Goal: Information Seeking & Learning: Learn about a topic

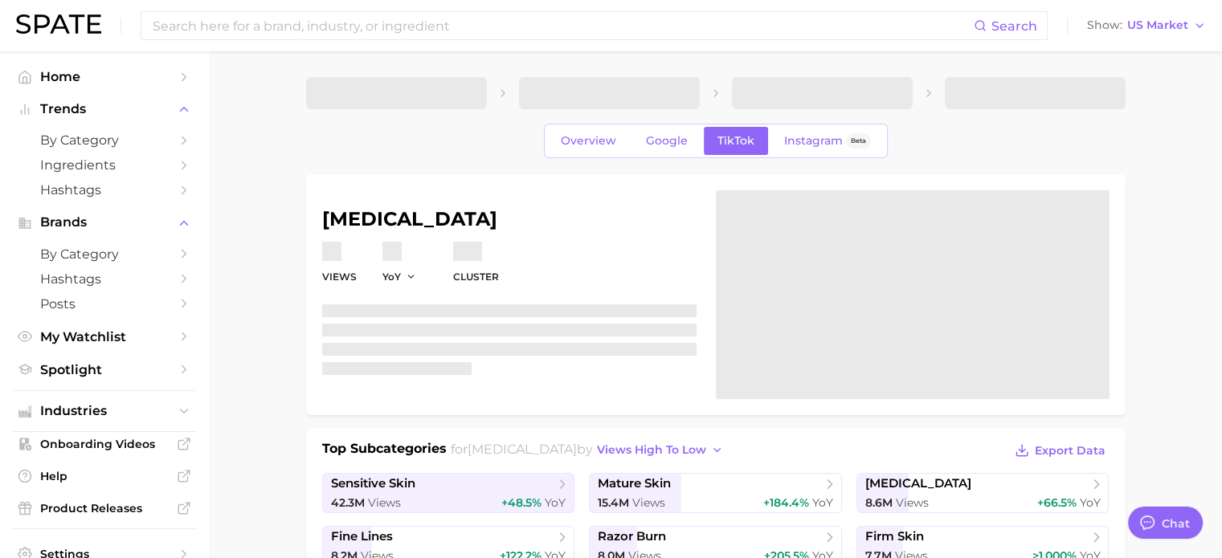
type textarea "x"
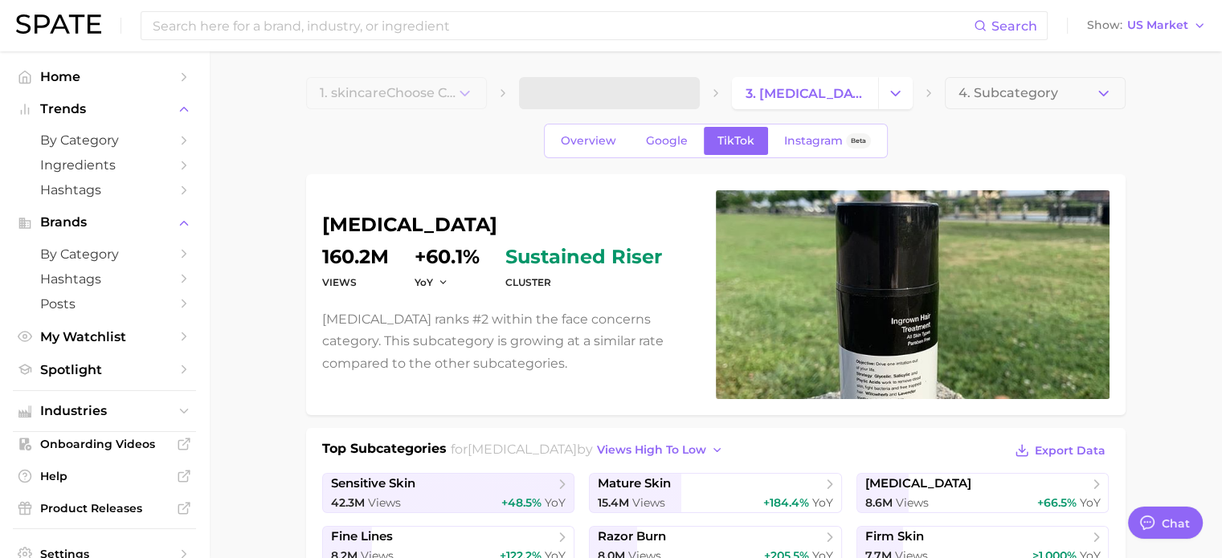
click at [1157, 37] on div "Search Show US Market" at bounding box center [611, 25] width 1190 height 51
click at [1161, 22] on span "US Market" at bounding box center [1157, 25] width 61 height 9
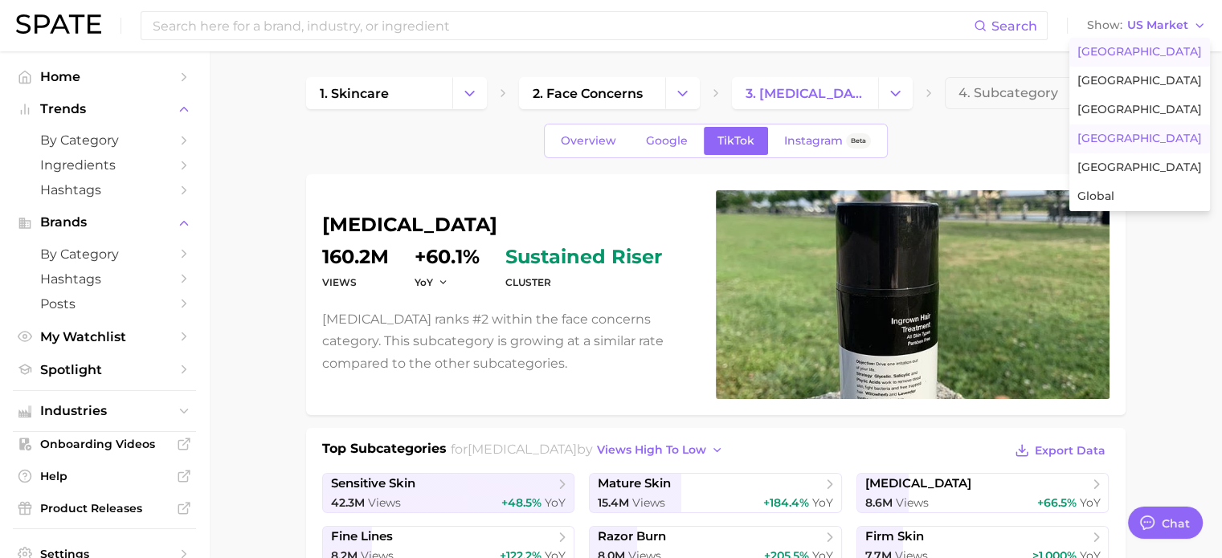
click at [1134, 142] on span "[GEOGRAPHIC_DATA]" at bounding box center [1139, 139] width 125 height 14
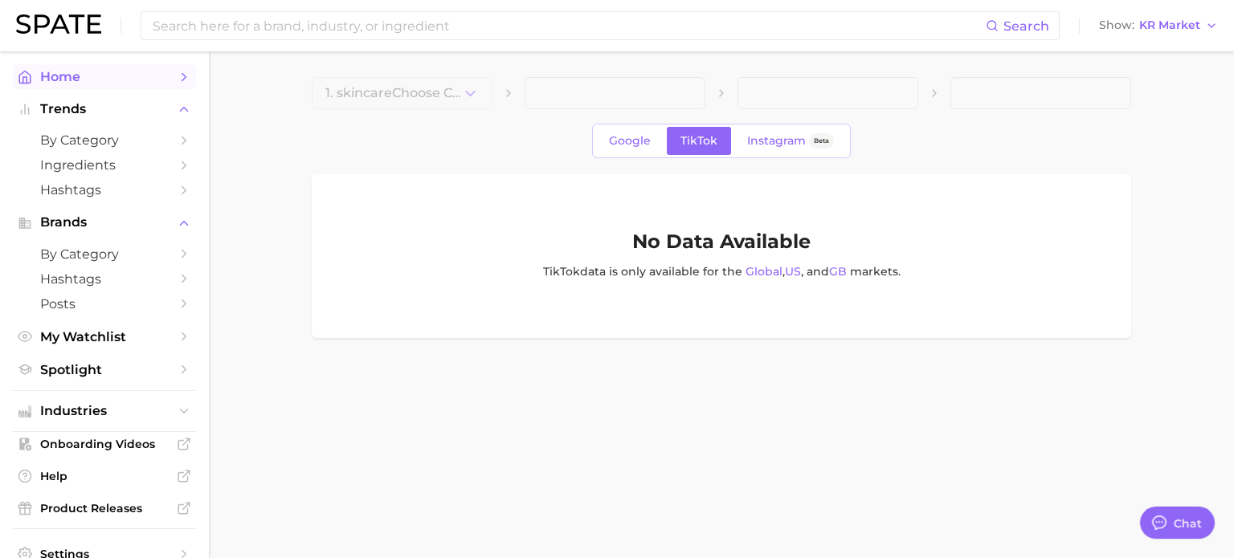
click at [71, 84] on link "Home" at bounding box center [104, 76] width 183 height 25
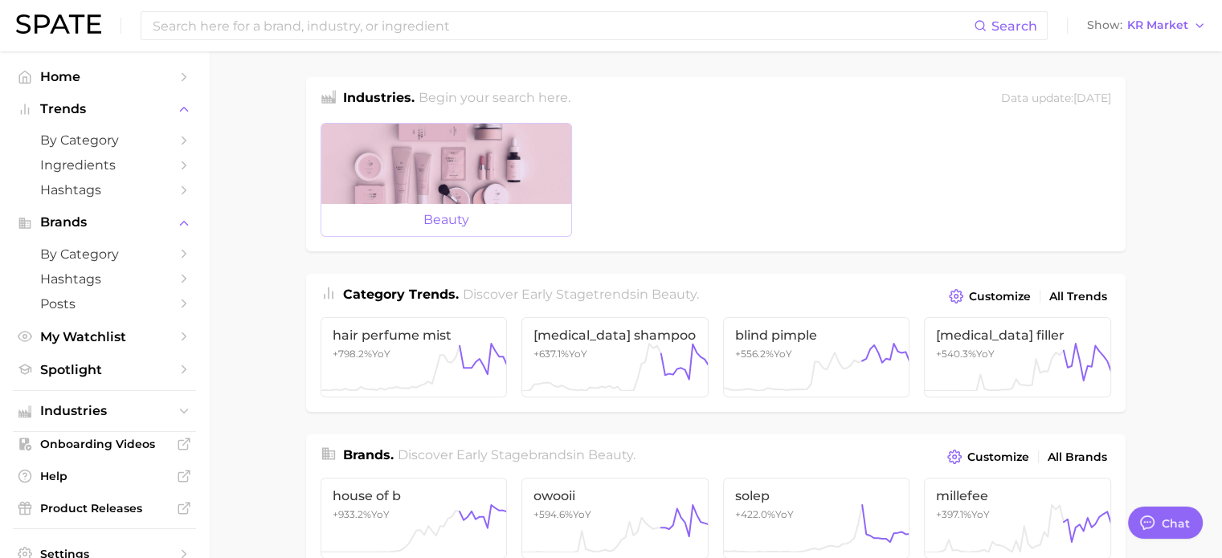
click at [418, 206] on span "beauty" at bounding box center [446, 220] width 250 height 32
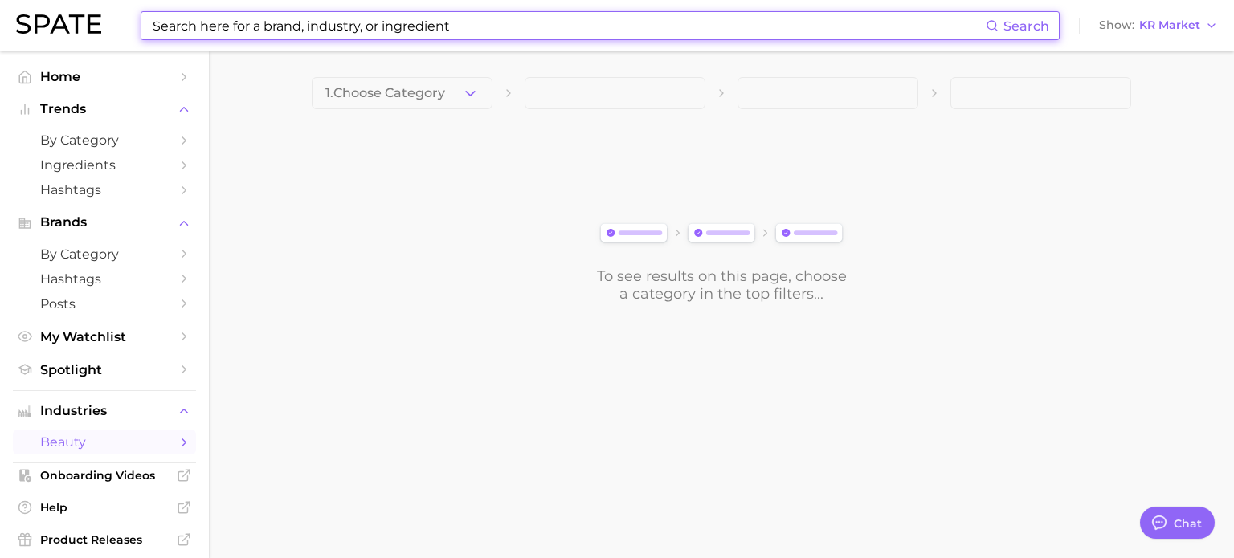
click at [378, 22] on input at bounding box center [568, 25] width 835 height 27
type input "f"
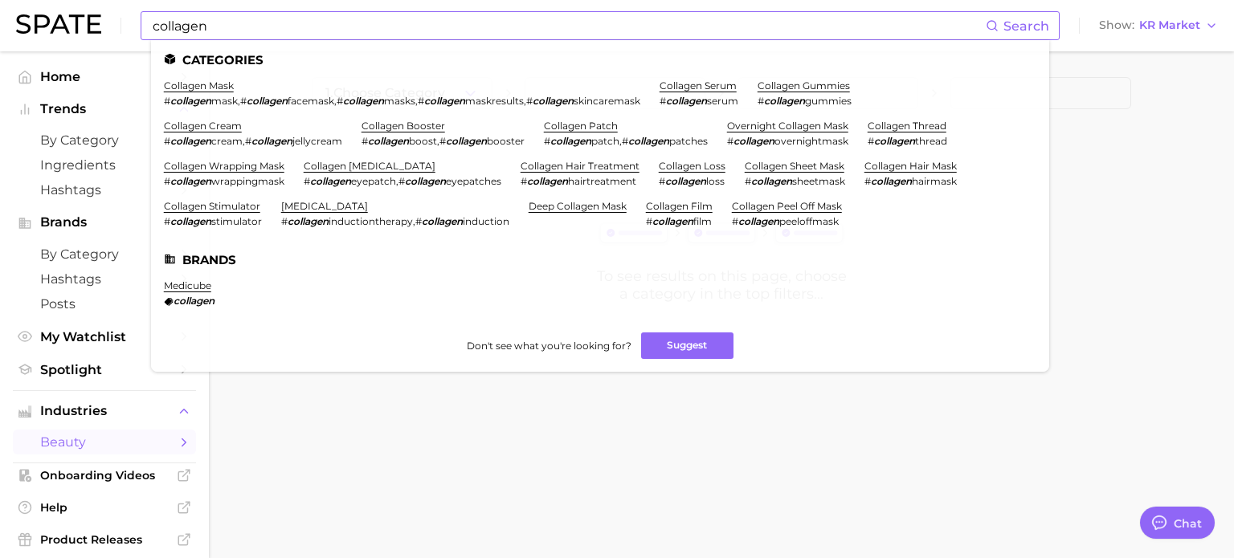
click at [1019, 25] on span "Search" at bounding box center [1026, 25] width 46 height 15
click at [1042, 28] on span "Search" at bounding box center [1026, 25] width 46 height 15
click at [1012, 22] on span "Search" at bounding box center [1026, 25] width 46 height 15
click at [995, 27] on icon at bounding box center [992, 25] width 13 height 13
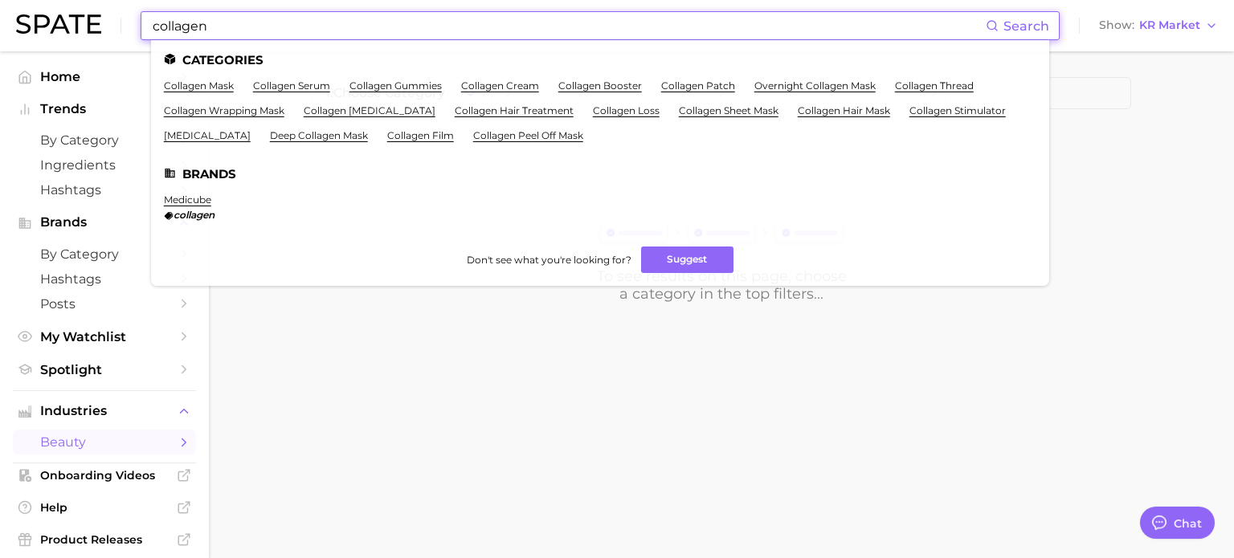
click at [1023, 32] on span "Search" at bounding box center [1026, 25] width 46 height 15
click at [1029, 22] on span "Search" at bounding box center [1026, 25] width 46 height 15
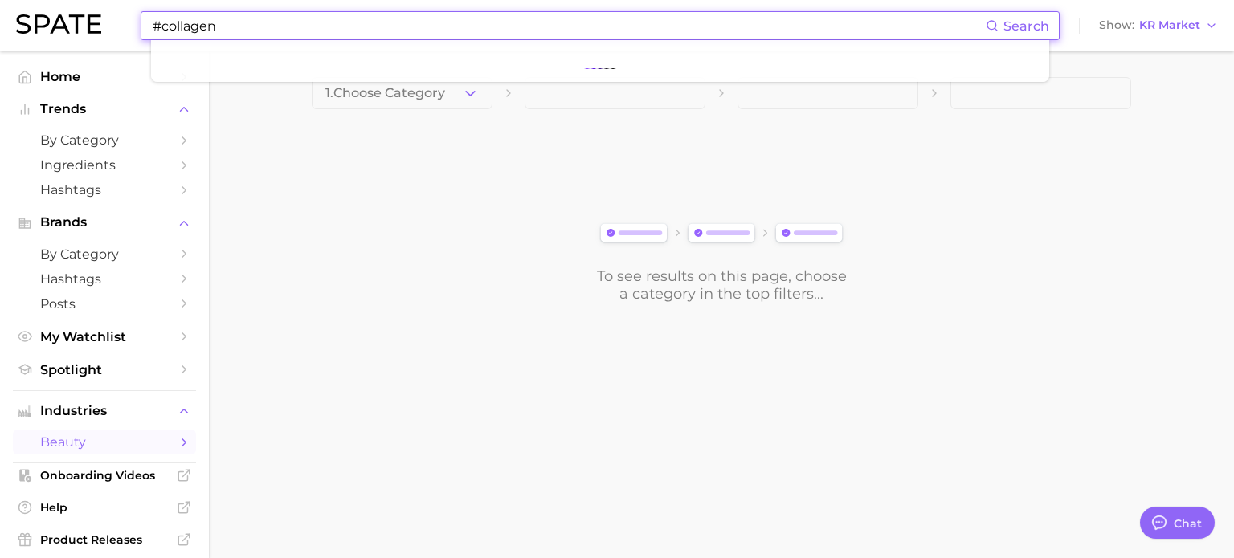
type input "#collagen"
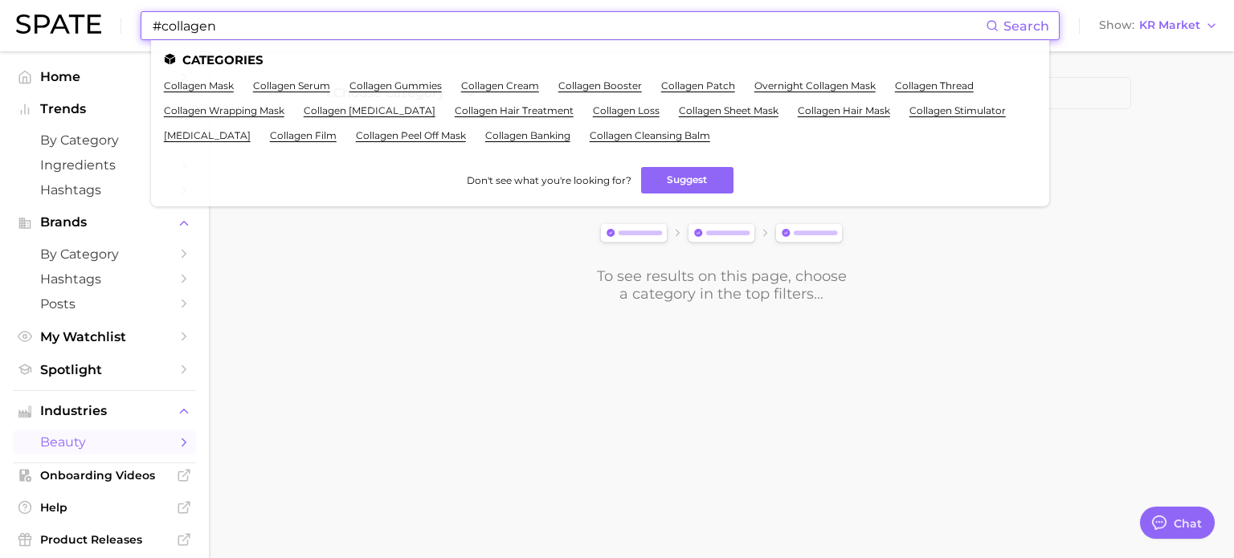
click at [1035, 14] on span "Search" at bounding box center [1017, 25] width 63 height 27
click at [1016, 23] on span "Search" at bounding box center [1026, 25] width 46 height 15
click at [1016, 24] on span "Search" at bounding box center [1026, 25] width 46 height 15
click at [511, 303] on div "To see results on this page, choose a category in the top filters..." at bounding box center [721, 213] width 819 height 179
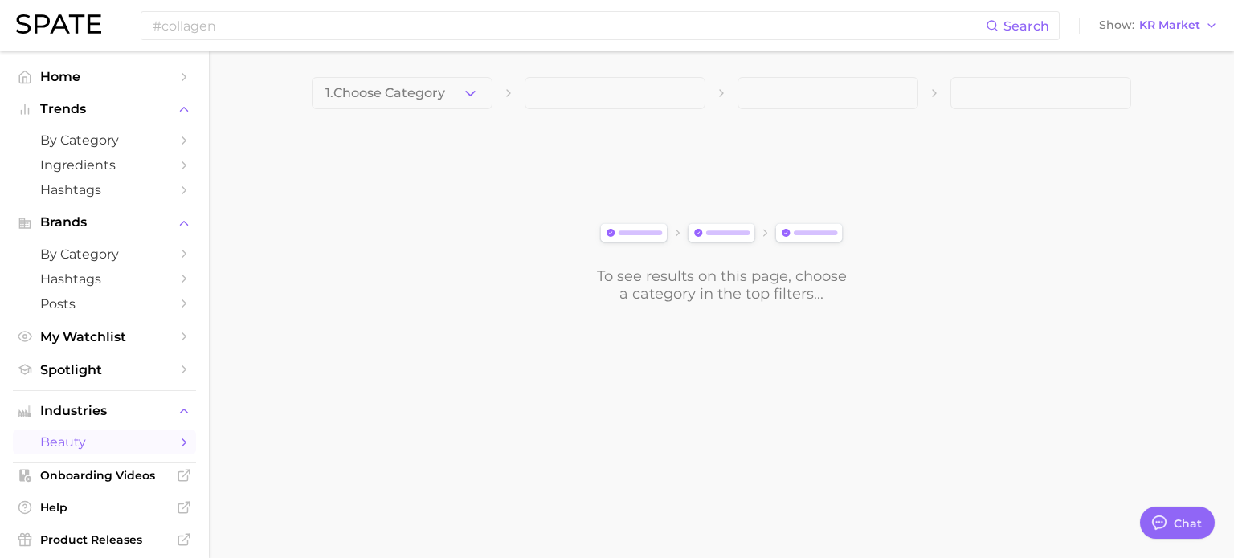
click at [435, 313] on main "1. Choose Category To see results on this page, choose a category in the top fi…" at bounding box center [721, 217] width 1025 height 332
click at [488, 99] on button "1. Choose Category" at bounding box center [402, 93] width 181 height 32
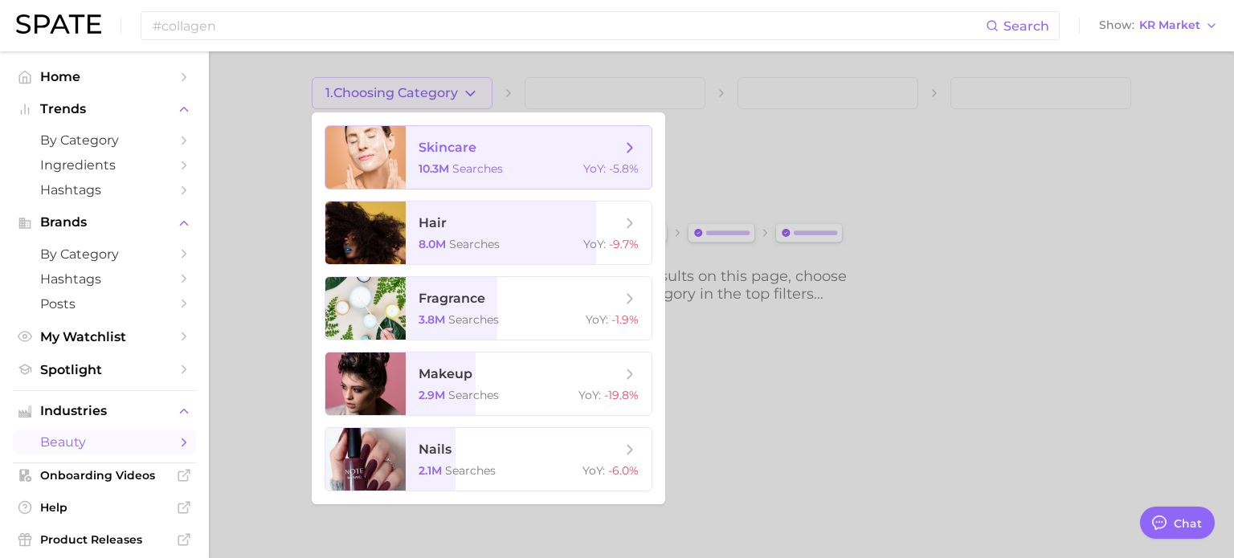
click at [469, 170] on span "searches" at bounding box center [477, 168] width 51 height 14
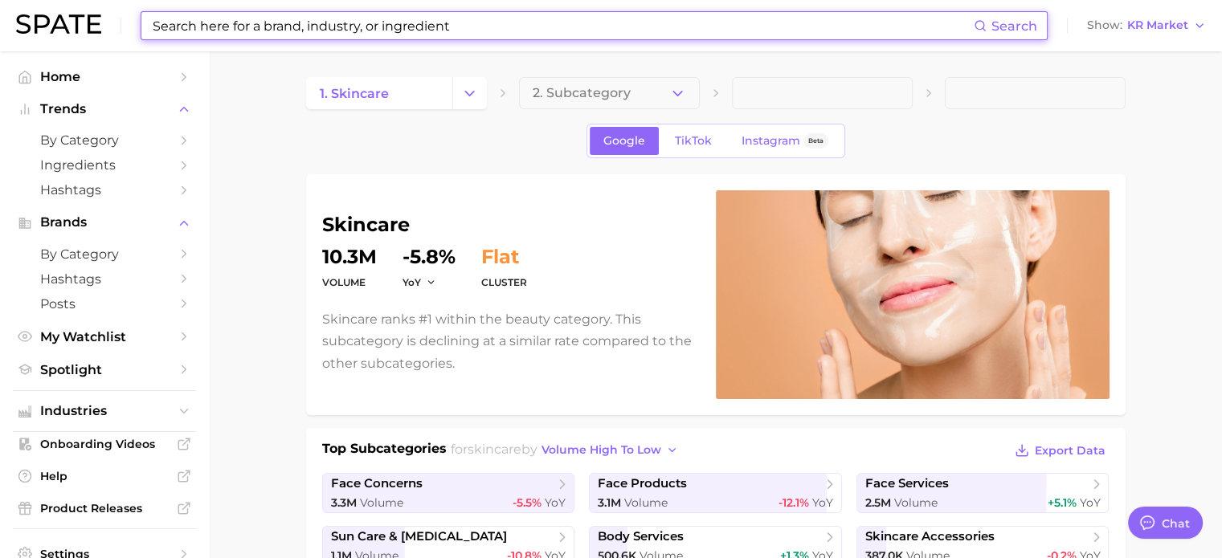
click at [402, 12] on input at bounding box center [562, 25] width 823 height 27
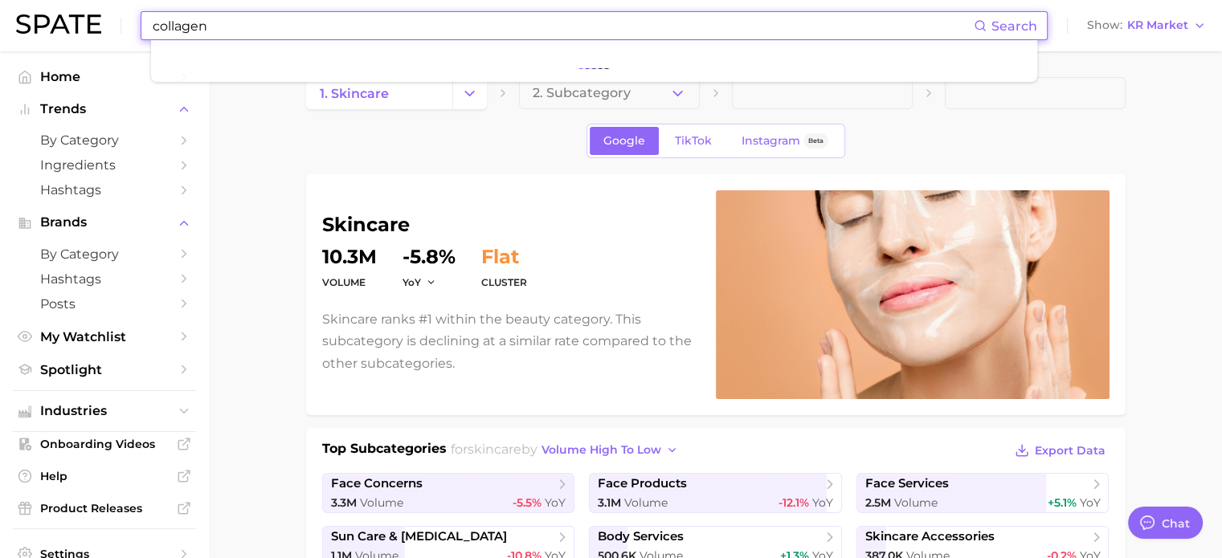
type input "collagen"
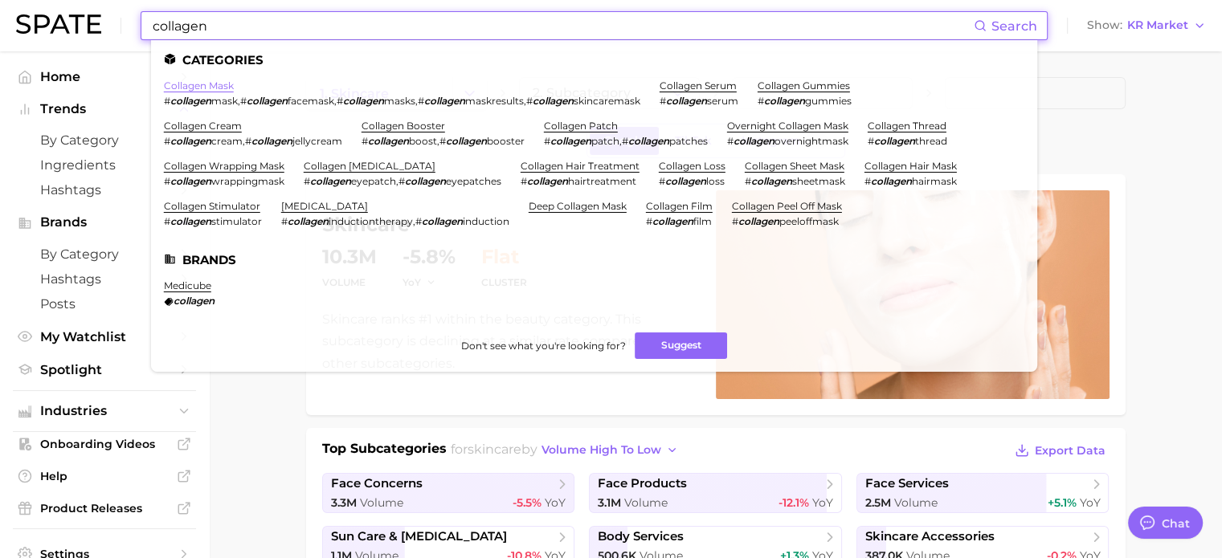
click at [217, 89] on link "collagen mask" at bounding box center [199, 86] width 70 height 12
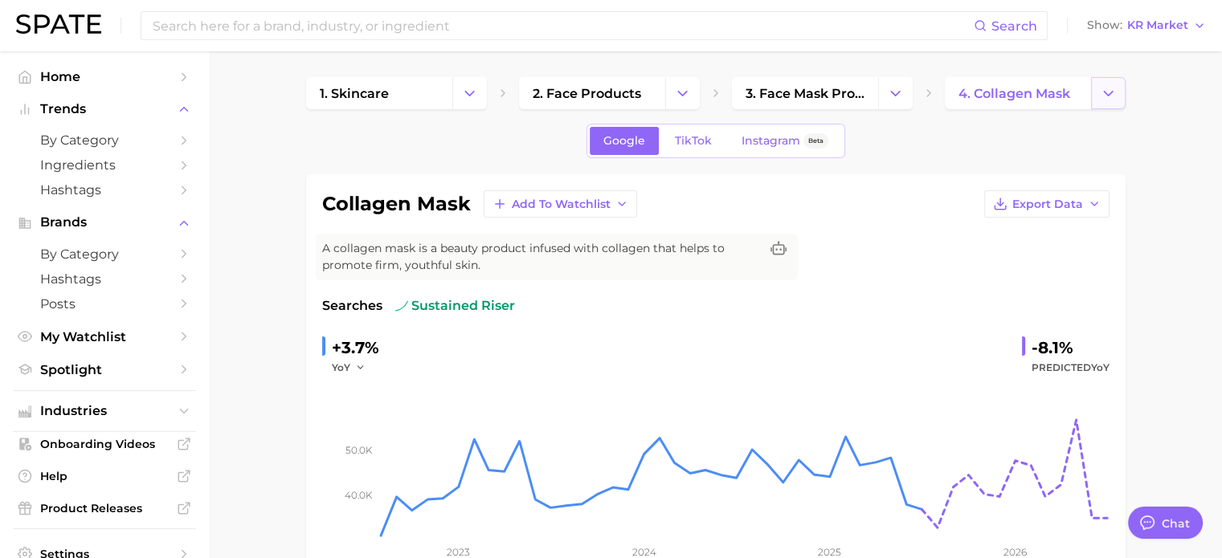
click at [1113, 101] on button "Change Category" at bounding box center [1108, 93] width 35 height 32
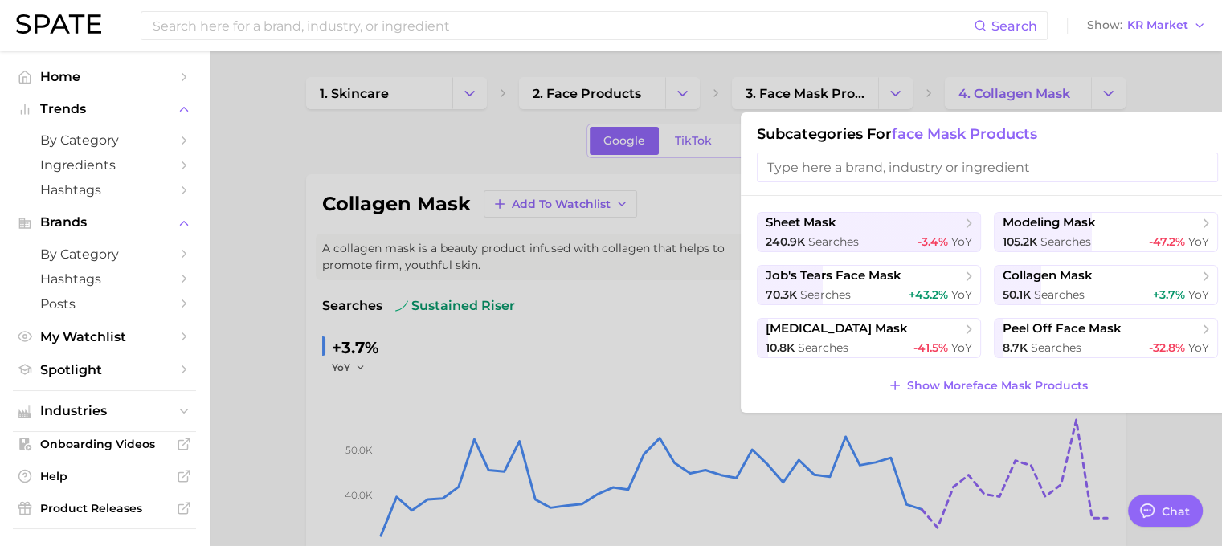
click at [949, 167] on input "search" at bounding box center [987, 168] width 461 height 30
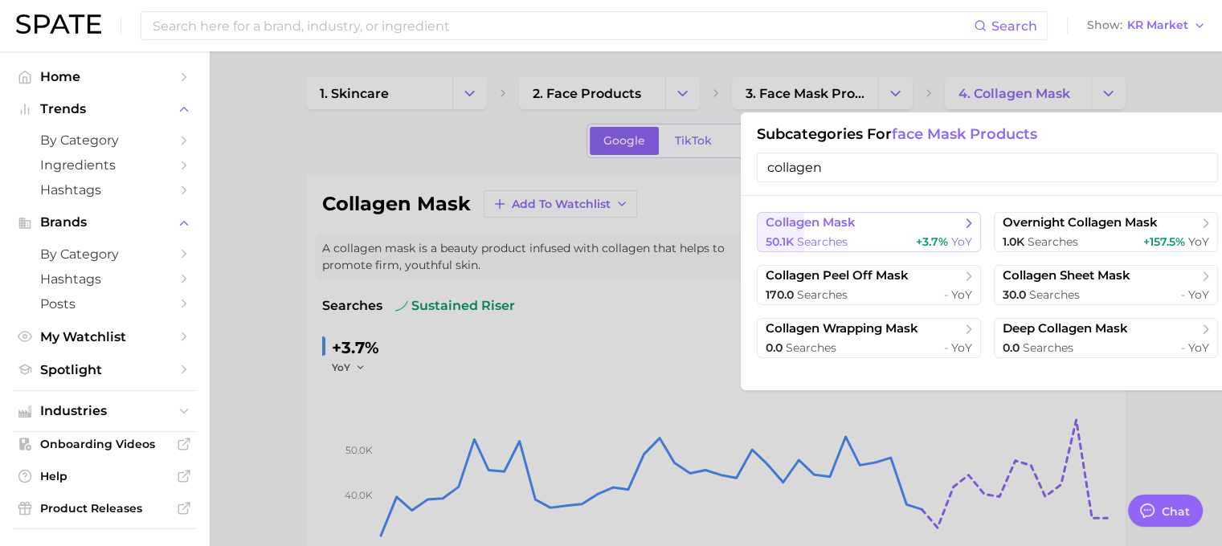
type input "collagen"
click at [903, 228] on span "collagen mask" at bounding box center [863, 223] width 195 height 16
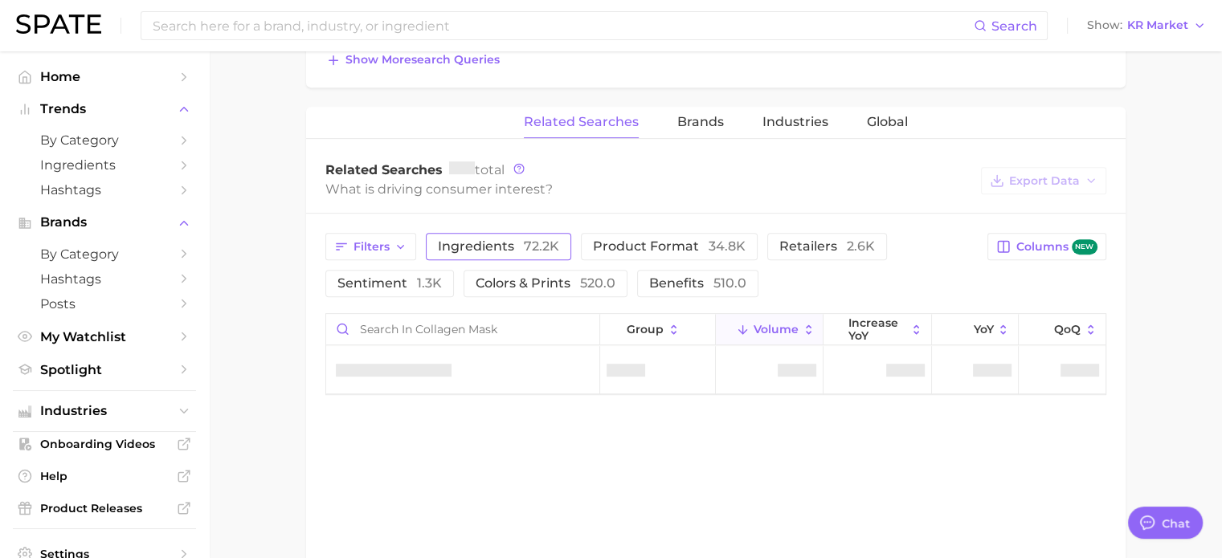
scroll to position [707, 0]
click at [670, 472] on div "Related Searches Brands Industries Global Related Searches total What is drivin…" at bounding box center [715, 332] width 819 height 455
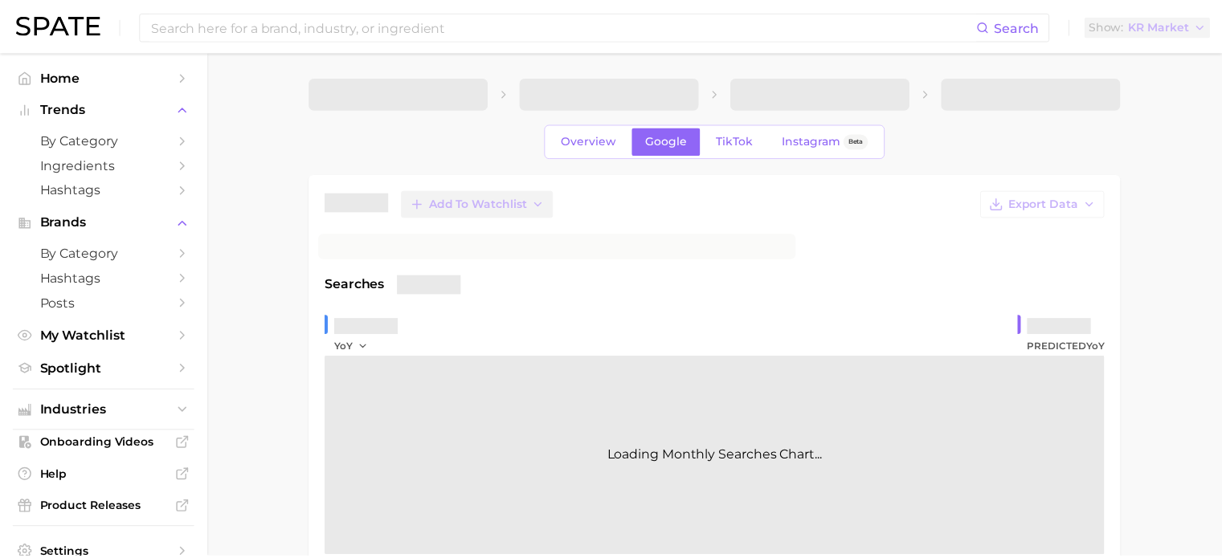
scroll to position [691, 0]
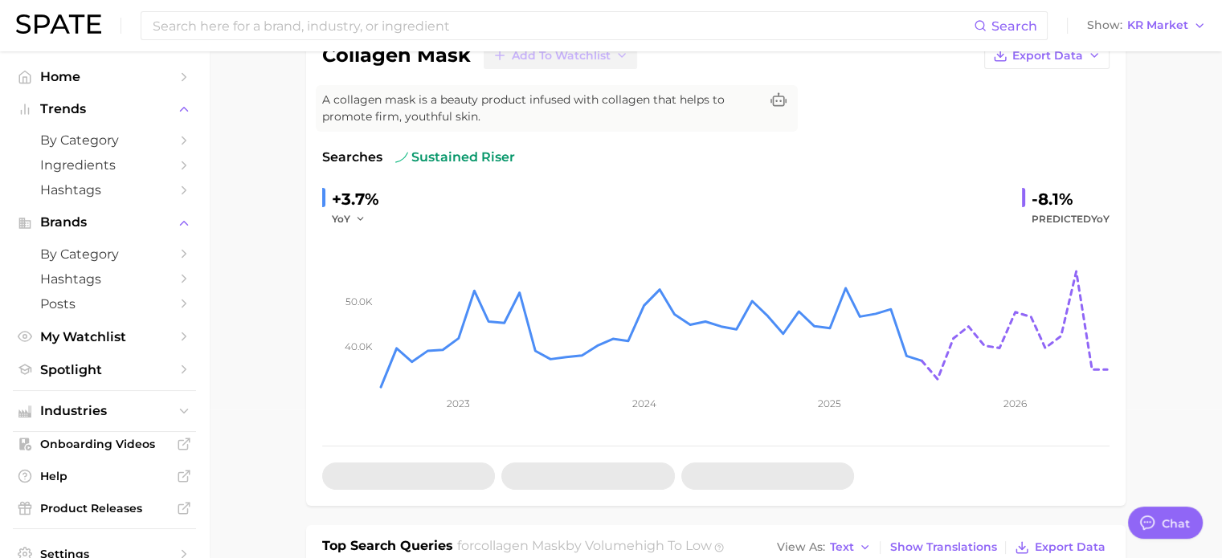
type textarea "x"
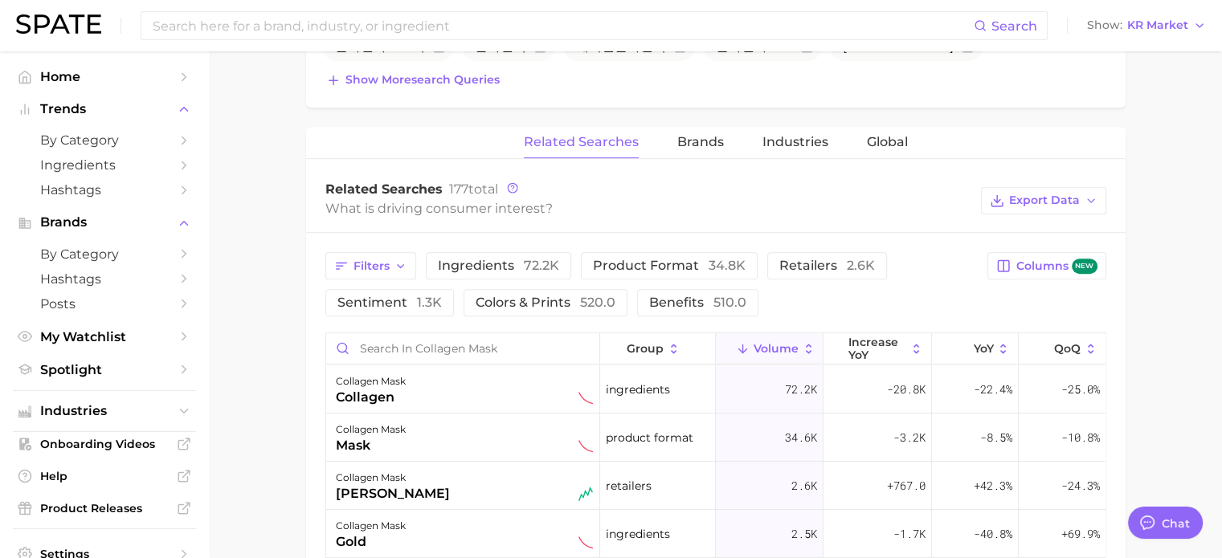
scroll to position [884, 0]
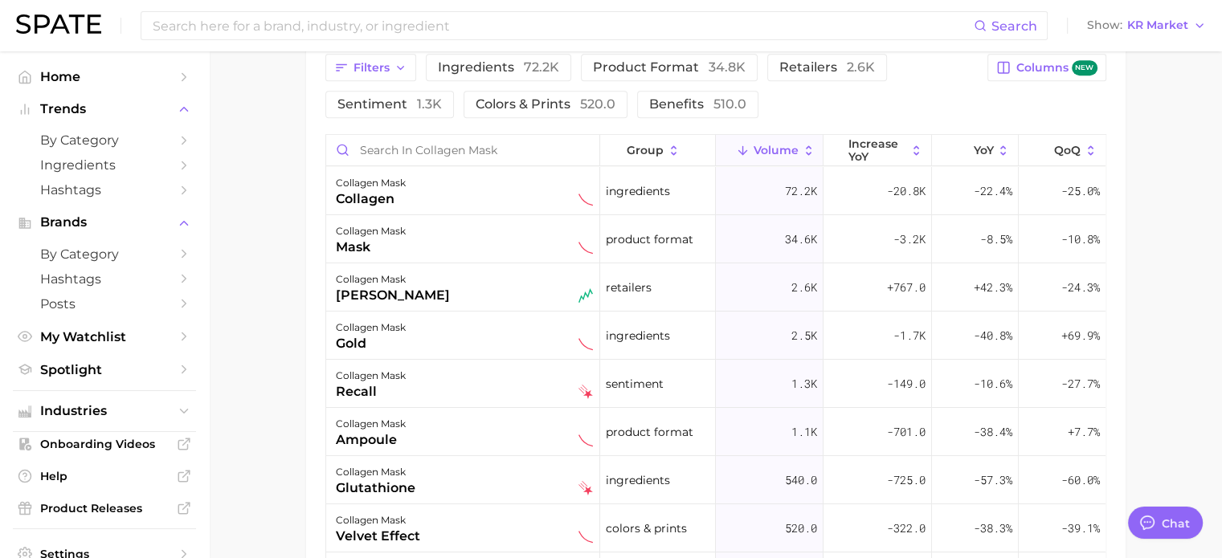
click at [373, 193] on div "collagen" at bounding box center [371, 199] width 70 height 19
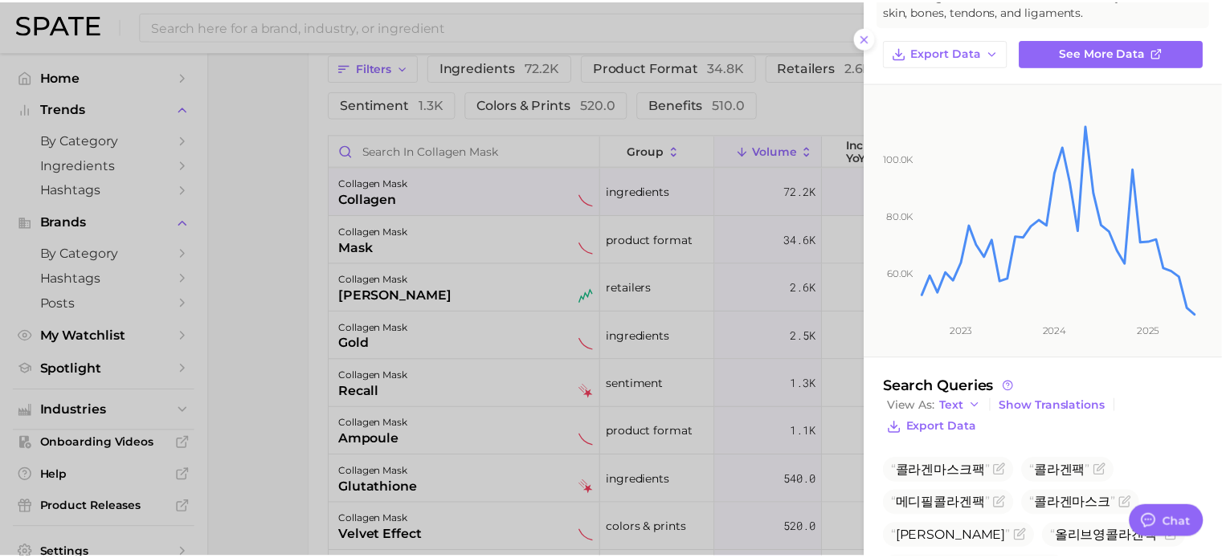
scroll to position [0, 0]
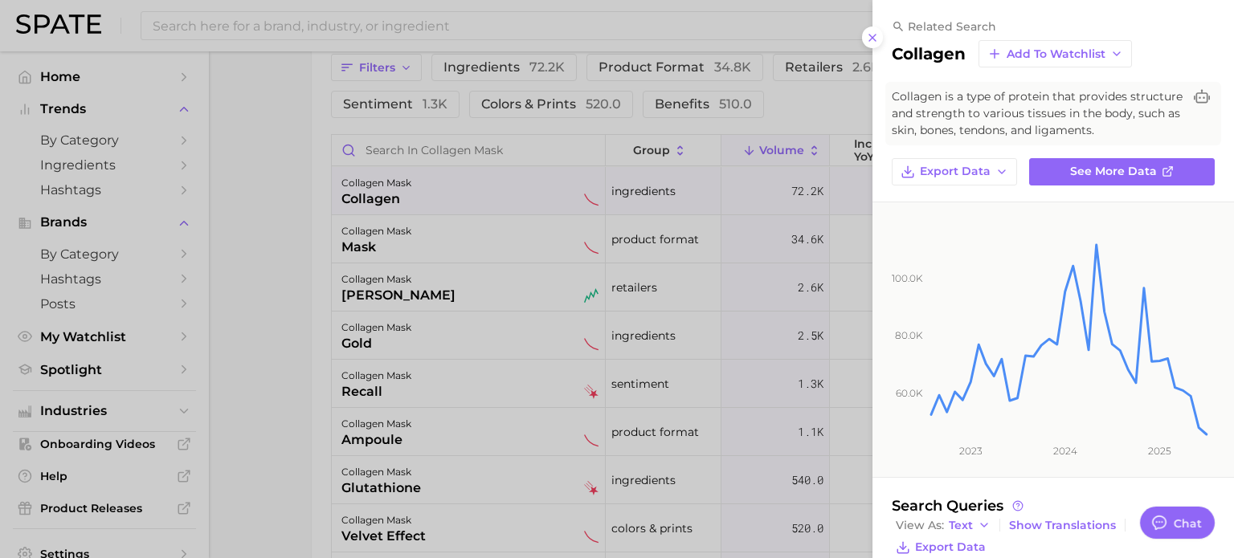
drag, startPoint x: 292, startPoint y: 373, endPoint x: 302, endPoint y: 372, distance: 9.7
click at [296, 372] on div at bounding box center [617, 279] width 1234 height 558
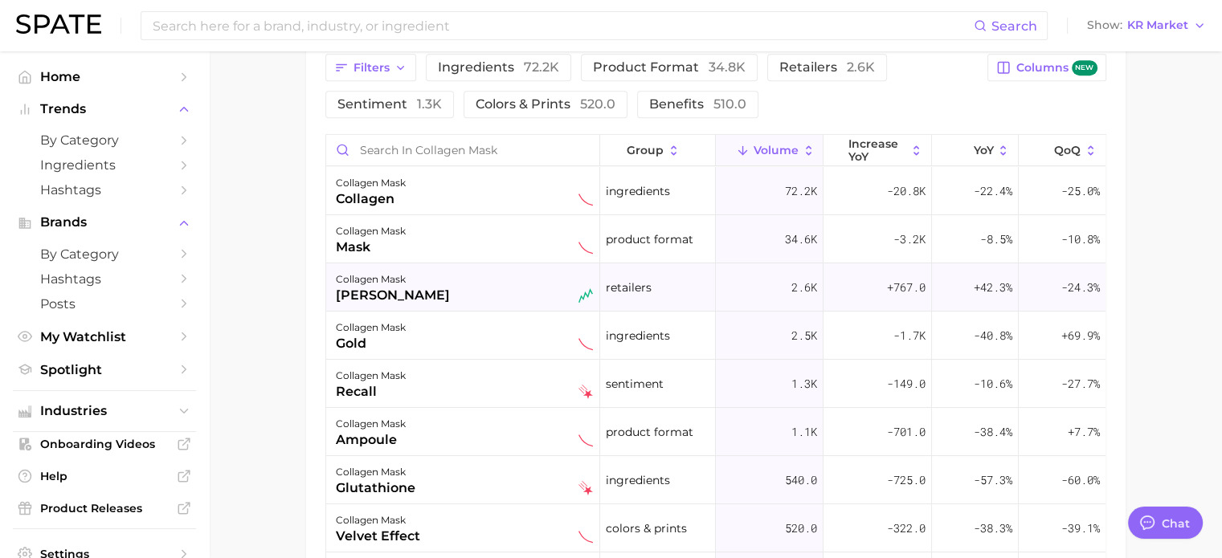
click at [387, 295] on div "olive young" at bounding box center [393, 295] width 114 height 19
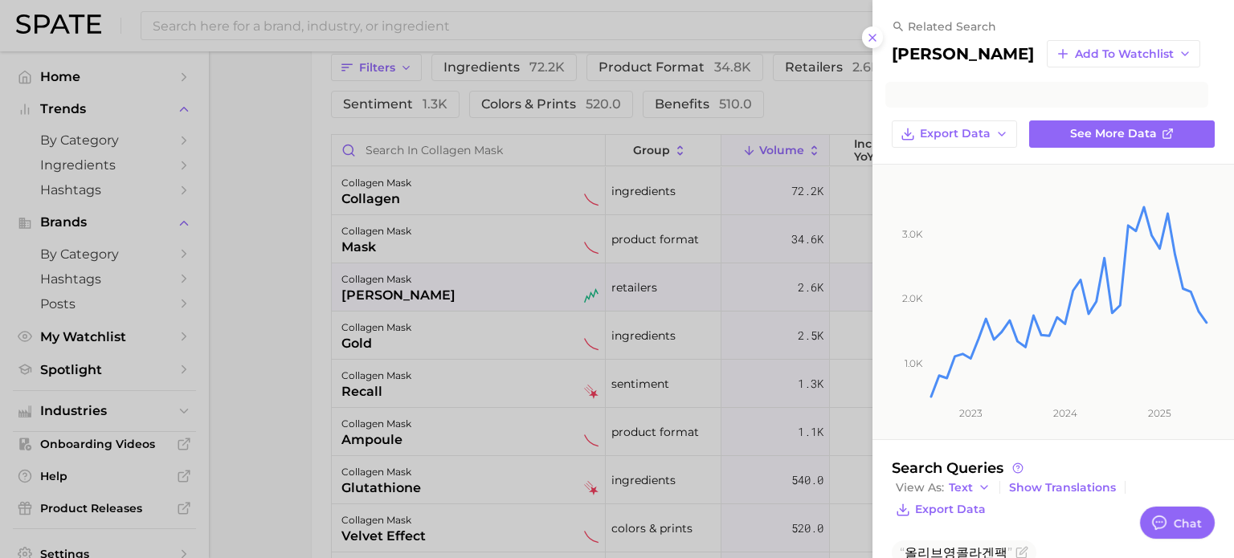
click at [235, 344] on div at bounding box center [617, 279] width 1234 height 558
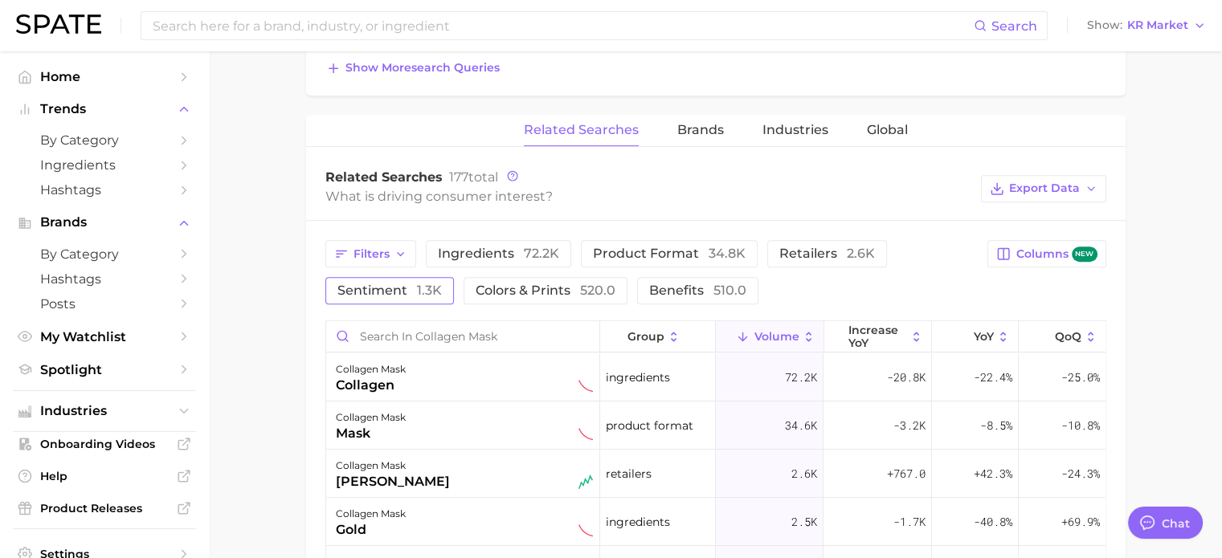
scroll to position [562, 0]
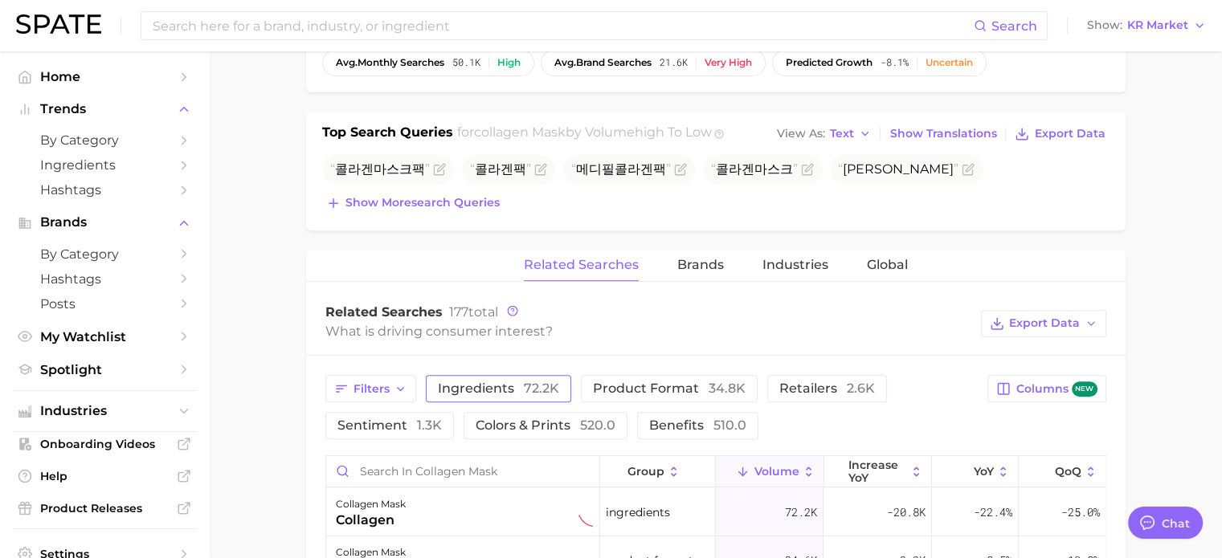
click at [484, 388] on span "ingredients 72.2k" at bounding box center [498, 388] width 121 height 15
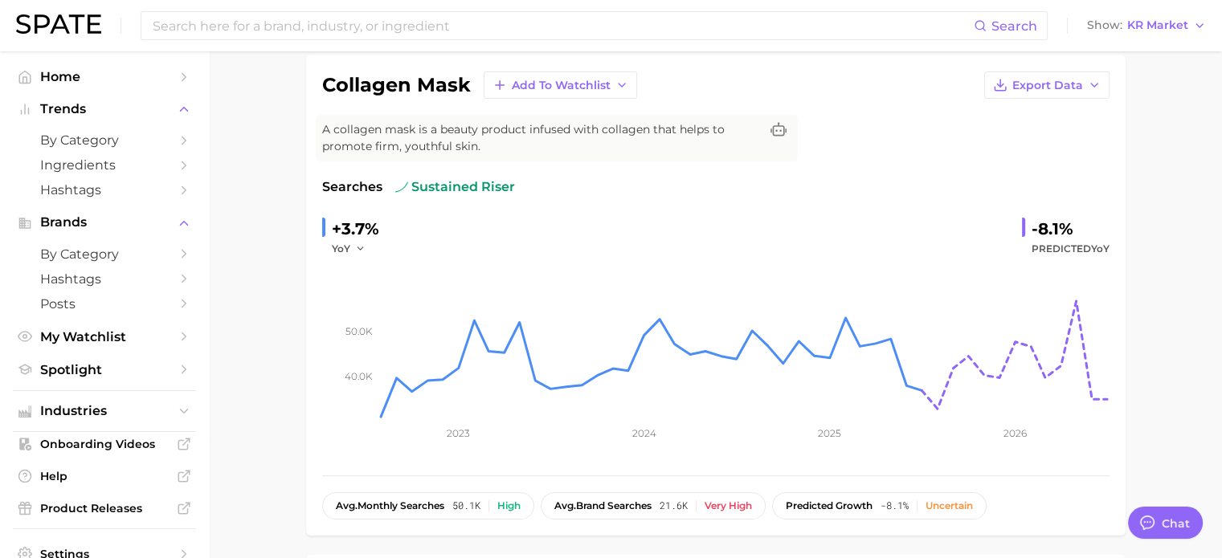
scroll to position [0, 0]
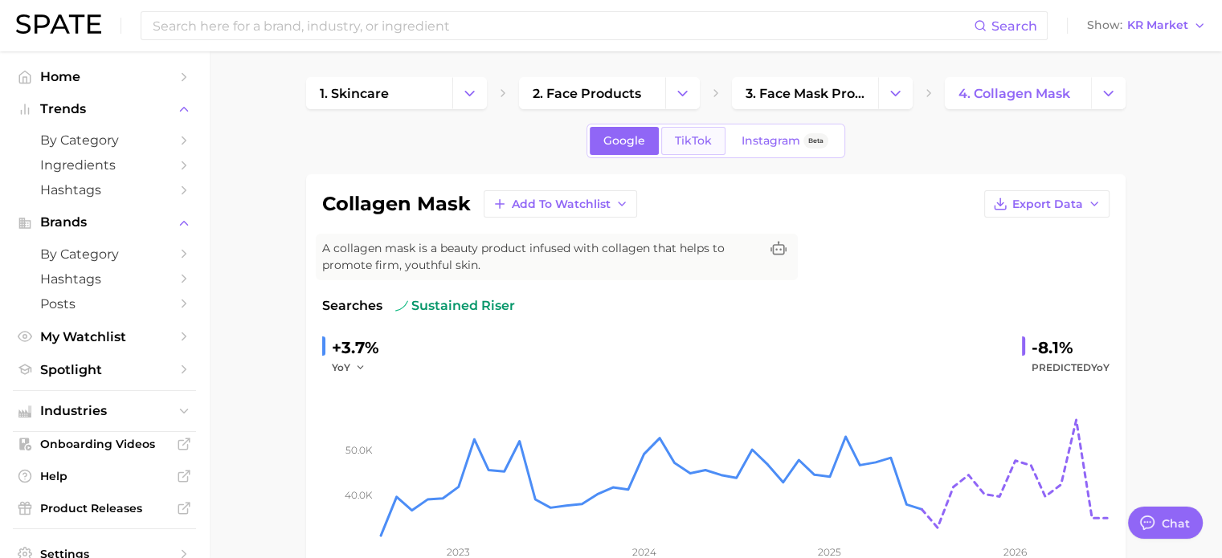
click at [716, 145] on link "TikTok" at bounding box center [693, 141] width 64 height 28
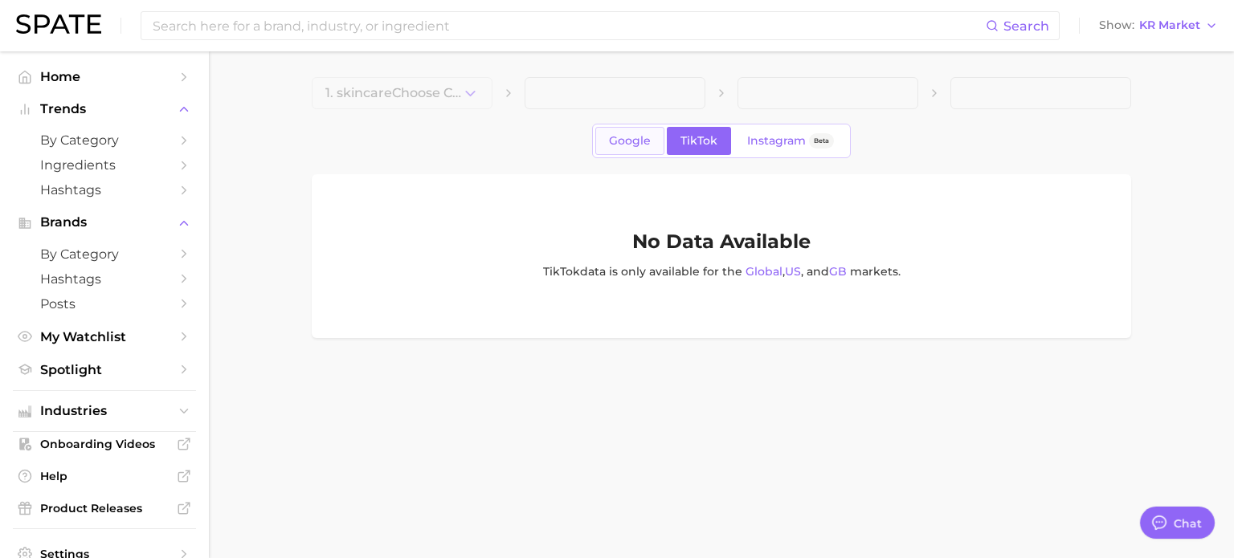
click at [618, 145] on span "Google" at bounding box center [630, 141] width 42 height 14
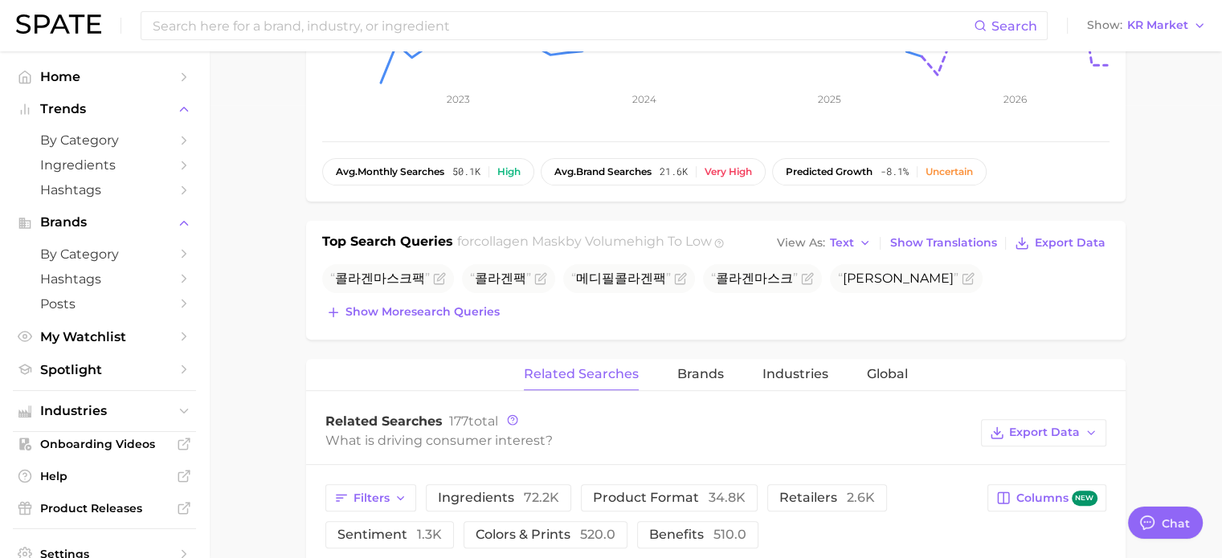
scroll to position [482, 0]
